Goal: Transaction & Acquisition: Purchase product/service

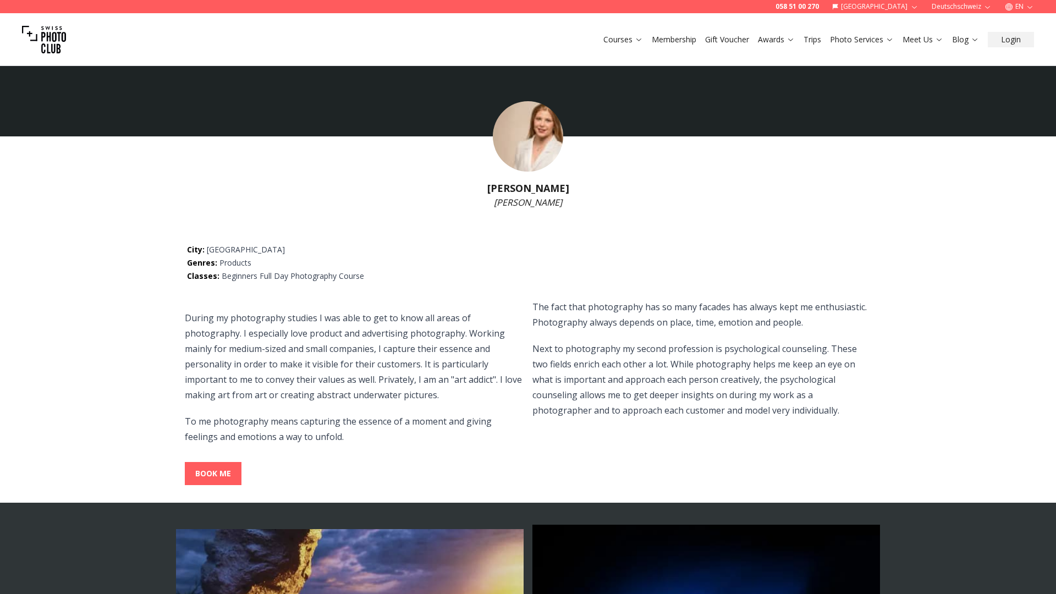
select select
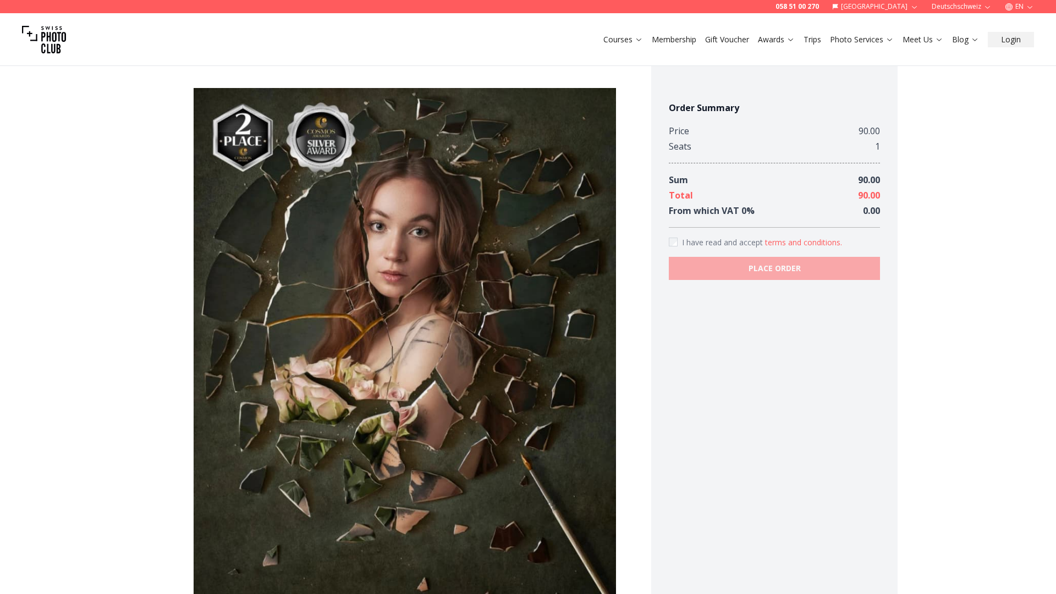
scroll to position [703, 0]
